Goal: Transaction & Acquisition: Download file/media

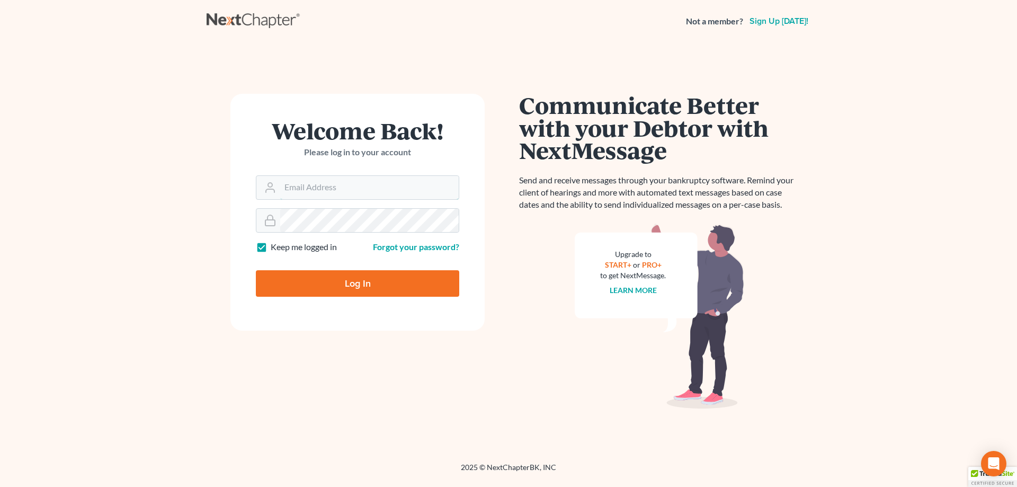
type input "[EMAIL_ADDRESS][DOMAIN_NAME]"
click at [366, 285] on input "Log In" at bounding box center [357, 283] width 203 height 26
type input "Thinking..."
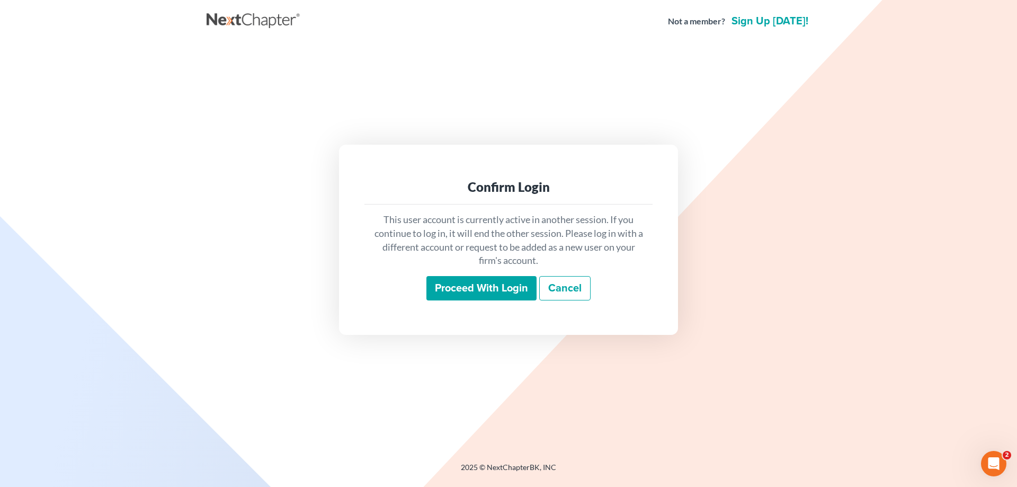
click at [471, 290] on input "Proceed with login" at bounding box center [481, 288] width 110 height 24
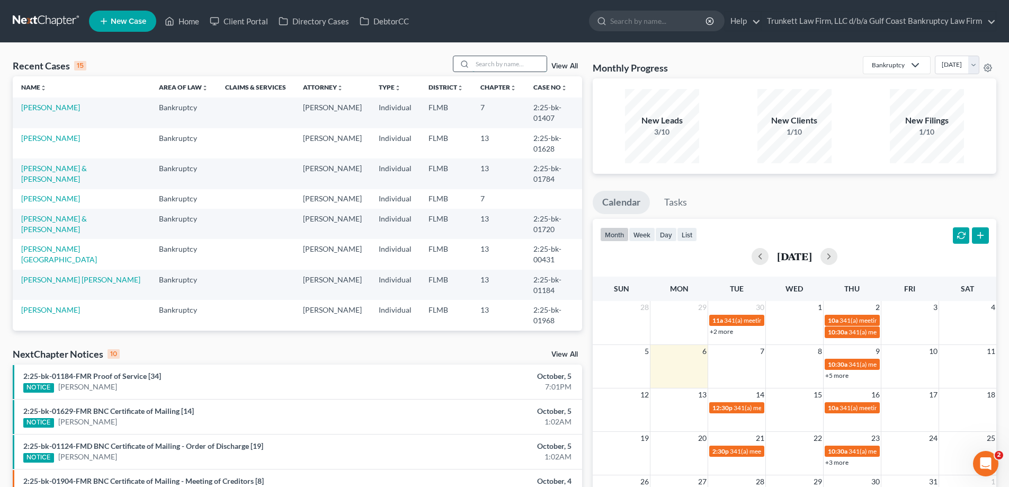
click at [507, 59] on input "search" at bounding box center [509, 63] width 74 height 15
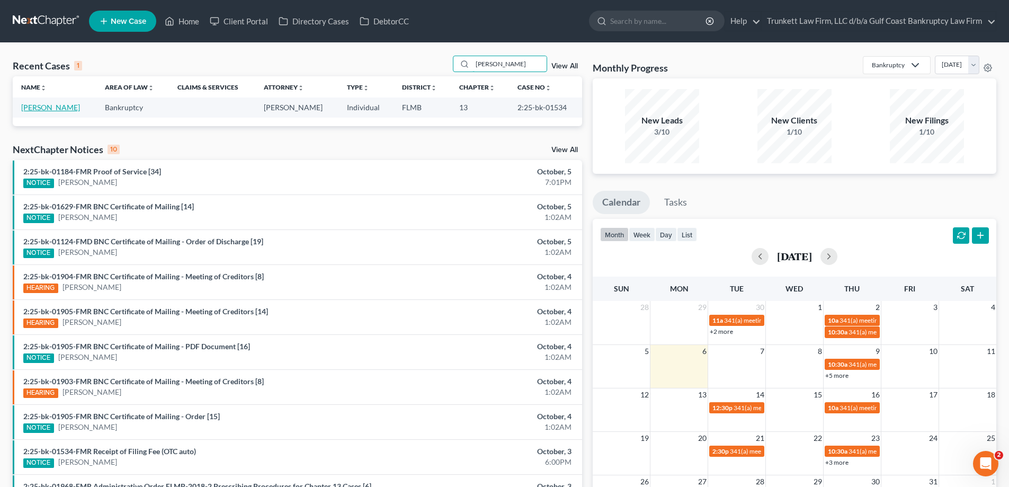
type input "[PERSON_NAME]"
click at [56, 106] on link "[PERSON_NAME]" at bounding box center [50, 107] width 59 height 9
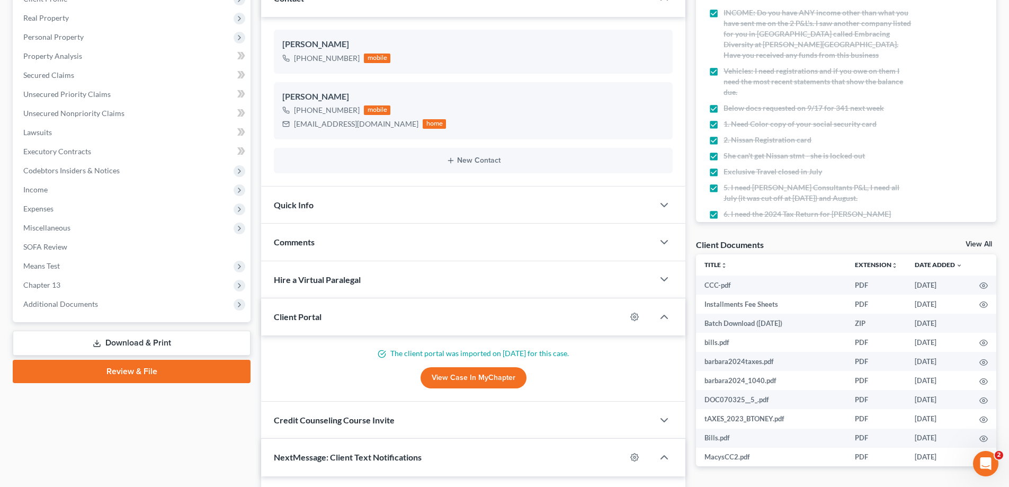
scroll to position [1266, 0]
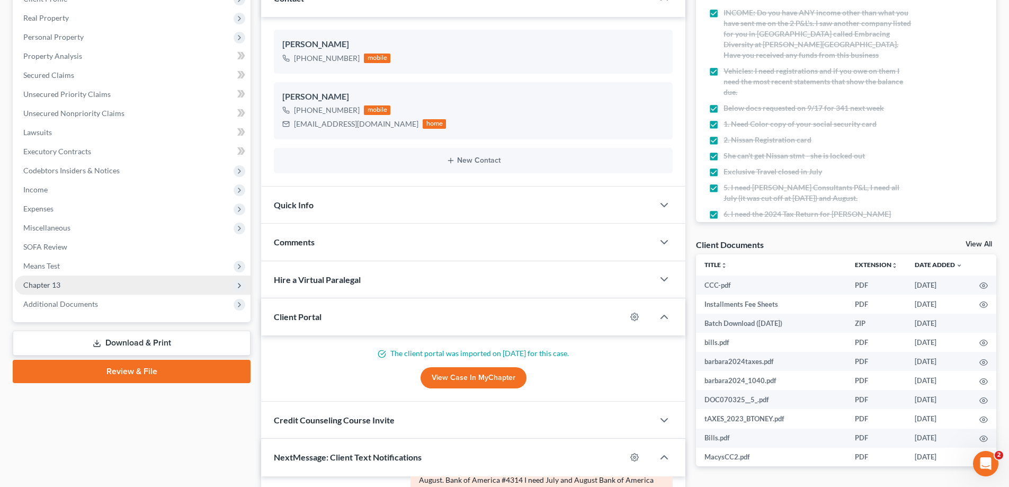
click at [68, 291] on span "Chapter 13" at bounding box center [133, 284] width 236 height 19
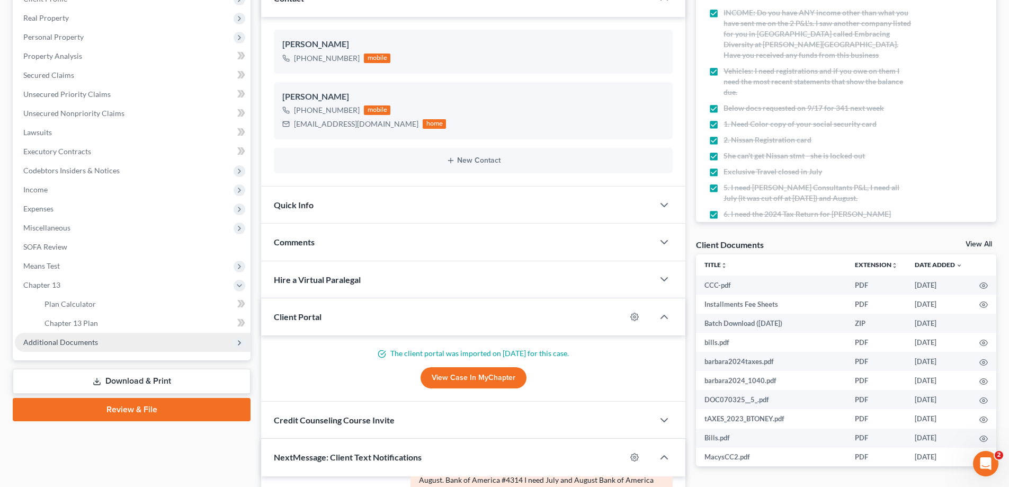
click at [81, 342] on span "Additional Documents" at bounding box center [60, 341] width 75 height 9
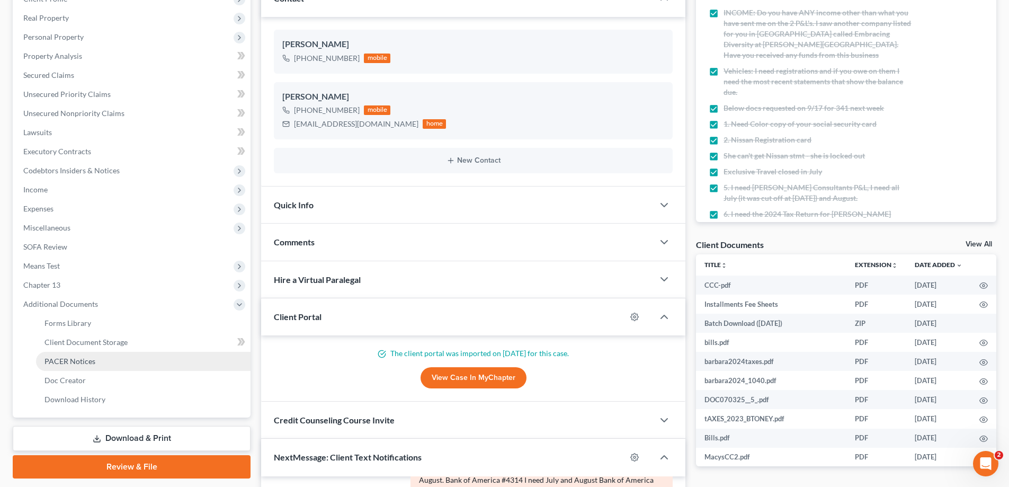
click at [85, 360] on span "PACER Notices" at bounding box center [69, 360] width 51 height 9
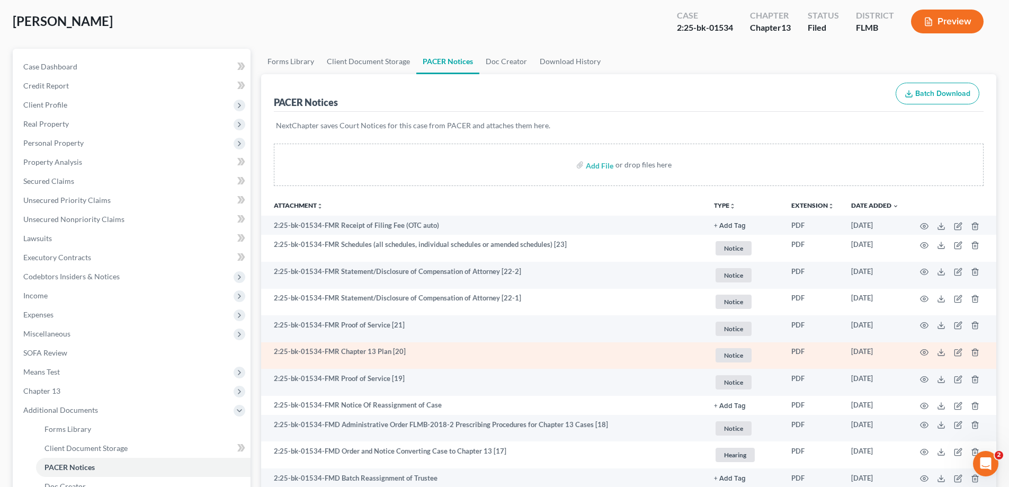
scroll to position [106, 0]
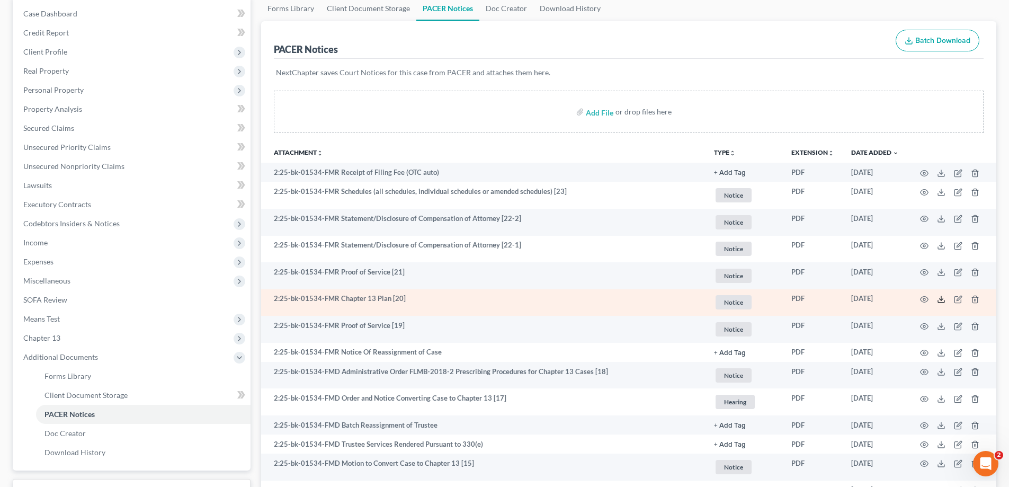
click at [942, 298] on icon at bounding box center [941, 299] width 8 height 8
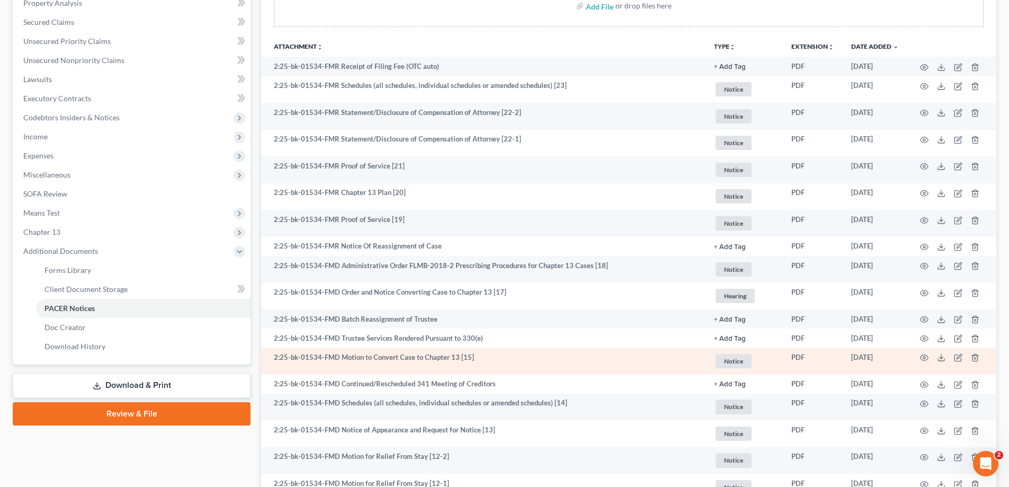
scroll to position [265, 0]
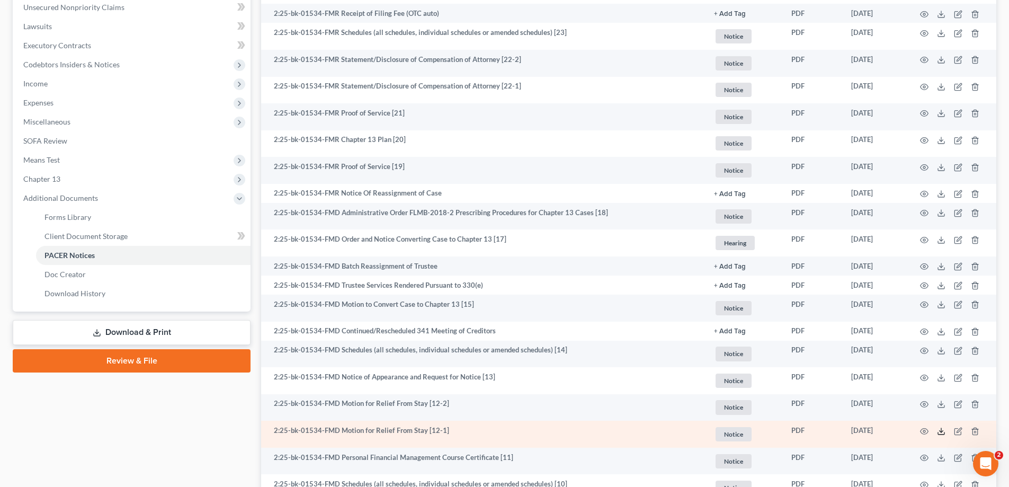
click at [941, 429] on line at bounding box center [941, 430] width 0 height 4
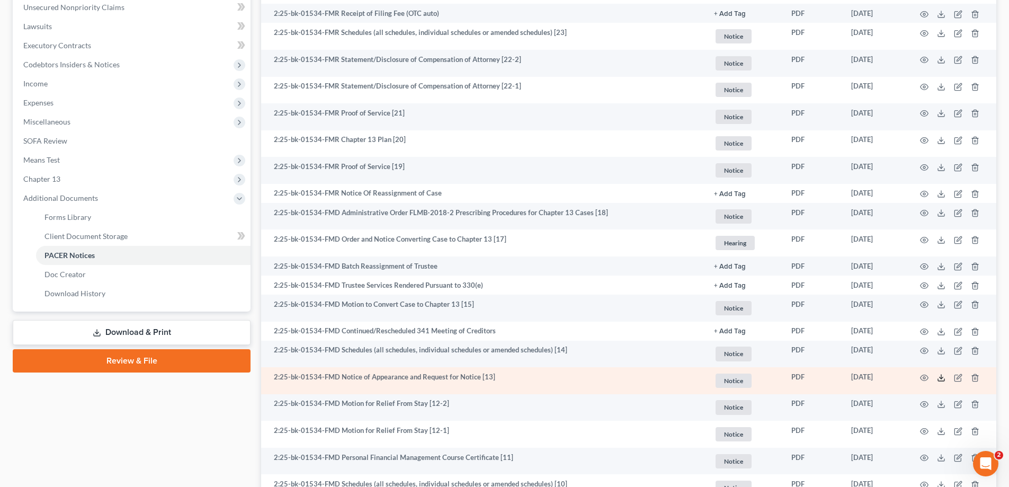
click at [941, 374] on line at bounding box center [941, 376] width 0 height 4
